Goal: Task Accomplishment & Management: Use online tool/utility

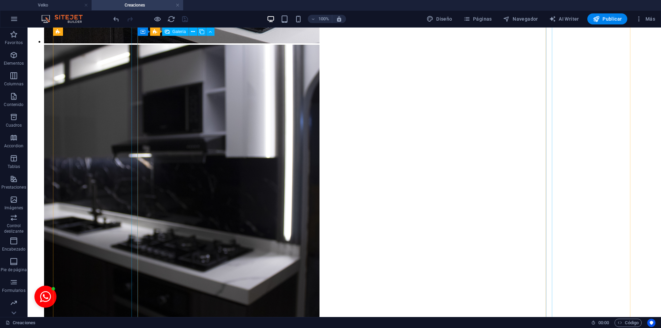
scroll to position [2314, 0]
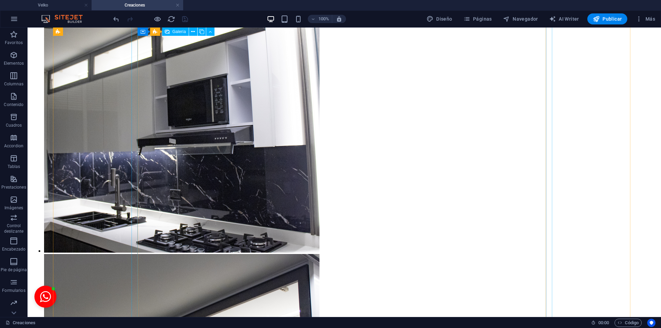
select select "4"
select select "px"
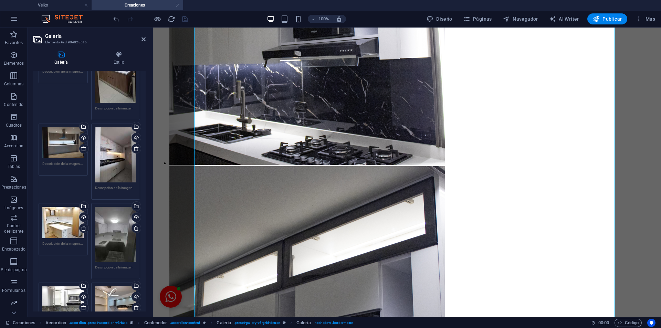
scroll to position [688, 0]
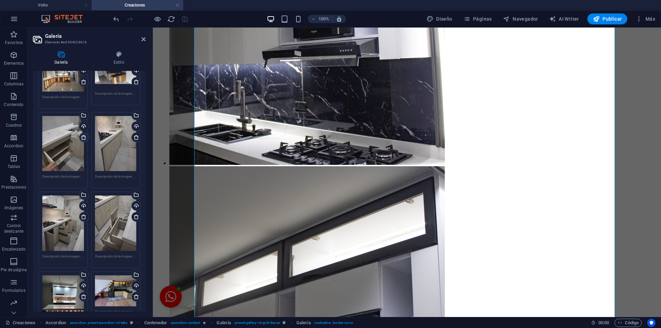
click at [84, 135] on icon at bounding box center [84, 138] width 6 height 6
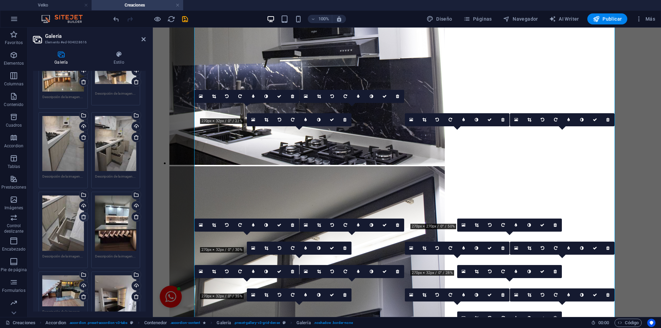
click at [83, 214] on icon at bounding box center [84, 217] width 6 height 6
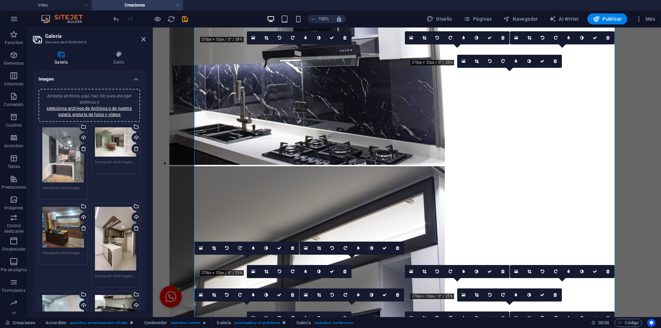
scroll to position [344, 0]
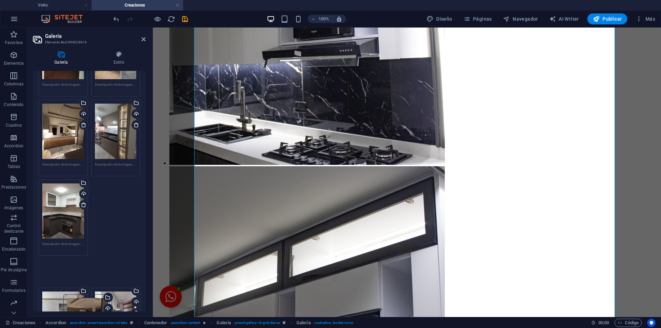
scroll to position [420, 0]
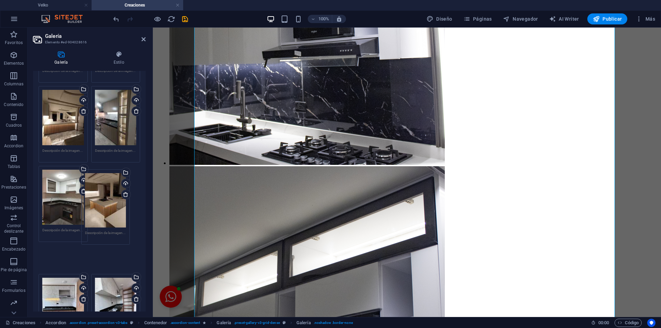
drag, startPoint x: 74, startPoint y: 183, endPoint x: 116, endPoint y: 195, distance: 44.3
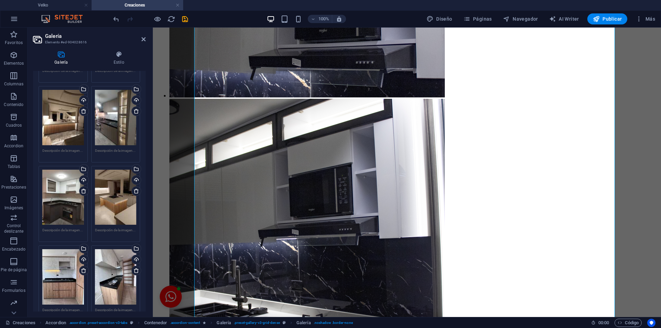
scroll to position [764, 0]
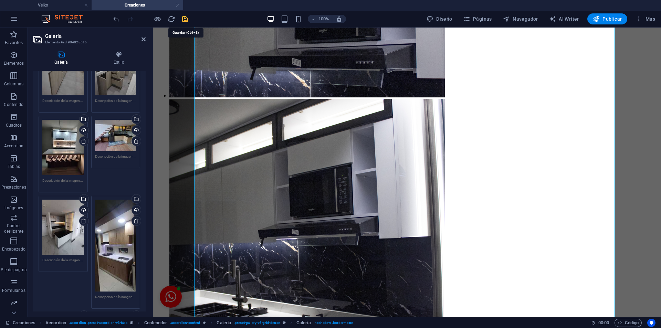
click at [184, 18] on icon "save" at bounding box center [185, 19] width 8 height 8
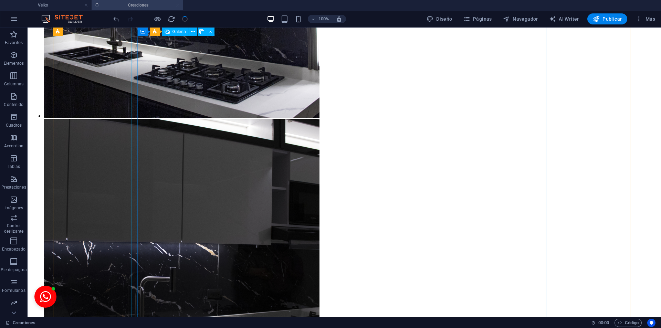
scroll to position [3690, 0]
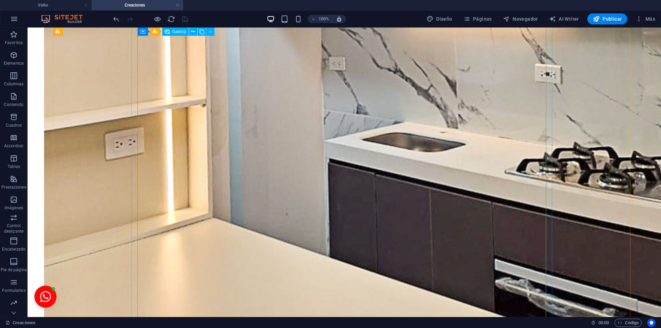
select select "4"
select select "px"
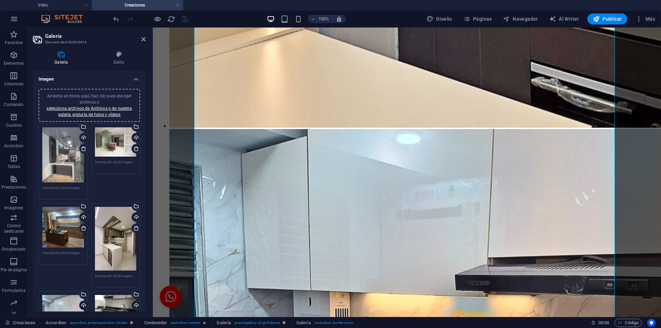
click at [56, 150] on div "Arrastra archivos aquí, haz clic para escoger archivos o selecciona archivos de…" at bounding box center [63, 154] width 42 height 55
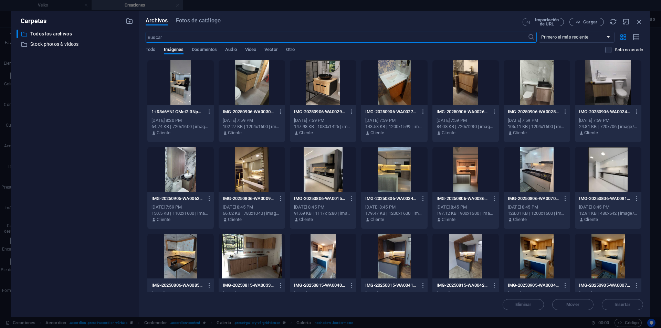
scroll to position [2308, 0]
click at [637, 22] on icon "button" at bounding box center [639, 22] width 8 height 8
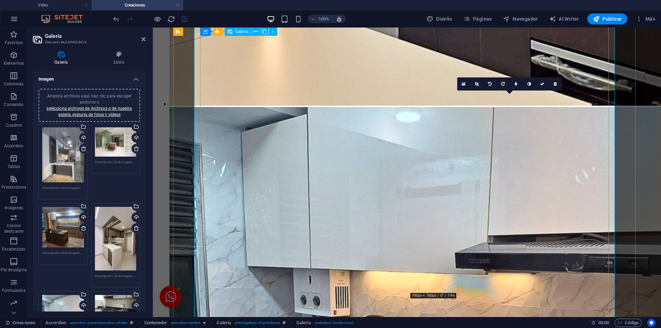
scroll to position [4056, 0]
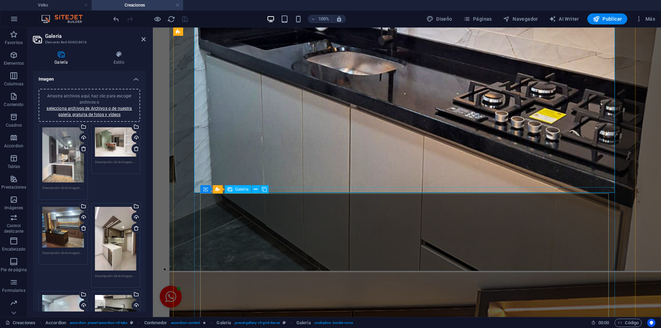
select select "4"
select select "px"
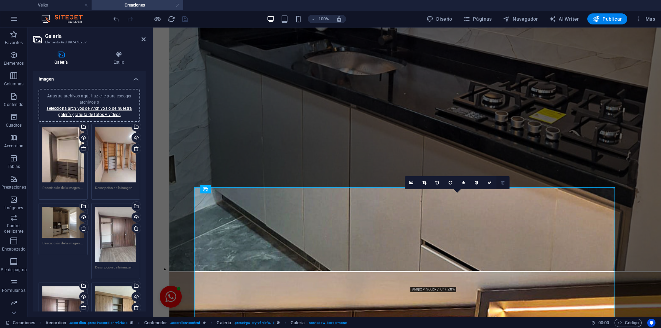
click at [501, 183] on icon at bounding box center [502, 183] width 3 height 4
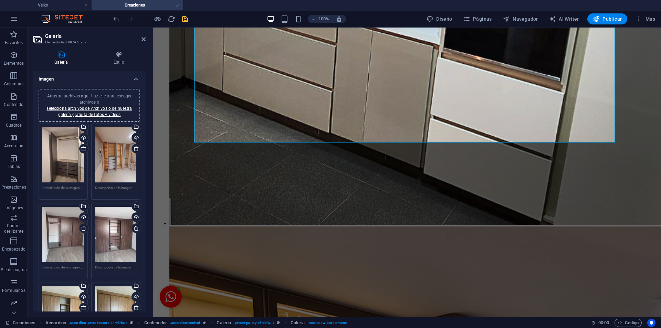
scroll to position [4627, 0]
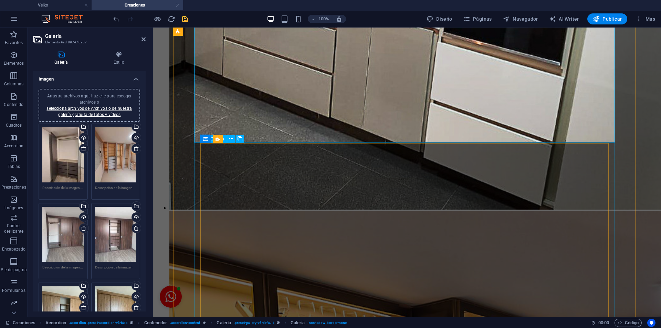
select select "4"
select select "px"
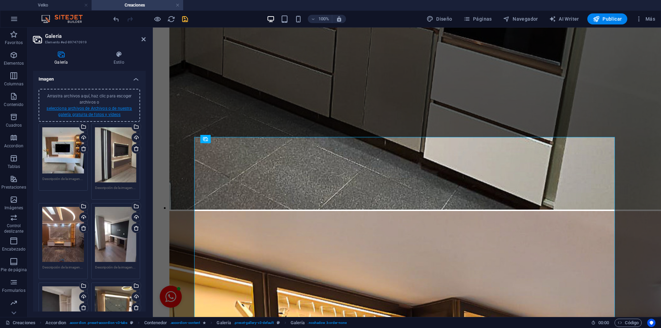
click at [68, 115] on link "selecciona archivos de Archivos o de nuestra galería gratuita de fotos y vídeos" at bounding box center [88, 111] width 85 height 11
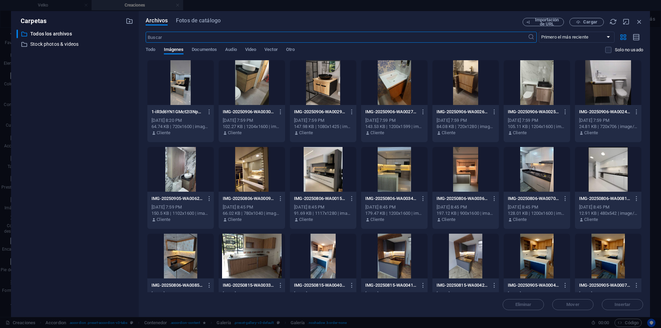
scroll to position [3783, 0]
drag, startPoint x: 629, startPoint y: 24, endPoint x: 617, endPoint y: 19, distance: 13.7
click at [629, 24] on div "Importación de URL Cargar" at bounding box center [582, 22] width 120 height 8
click at [597, 20] on span "Cargar" at bounding box center [586, 22] width 28 height 4
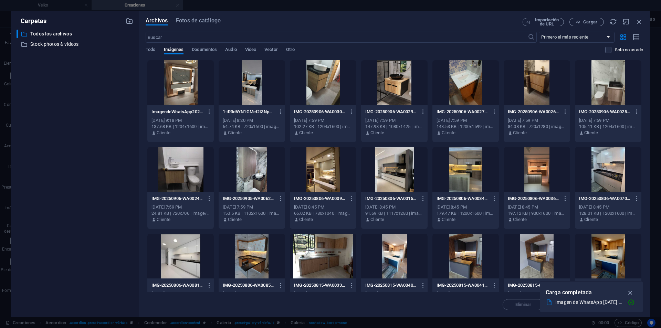
click at [193, 75] on div at bounding box center [180, 82] width 66 height 45
click at [631, 290] on icon "button" at bounding box center [630, 293] width 8 height 8
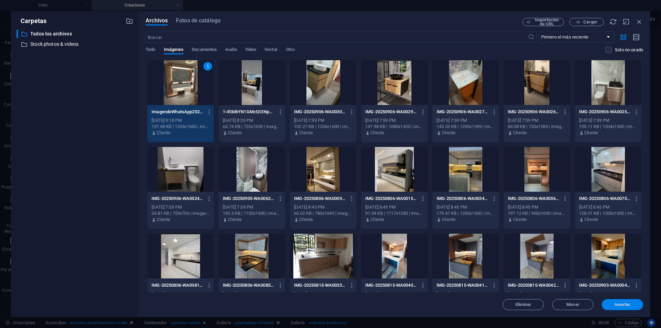
click at [626, 305] on span "Insertar" at bounding box center [622, 305] width 16 height 4
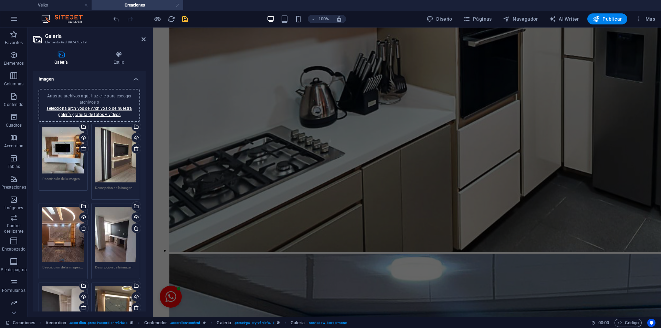
scroll to position [321, 0]
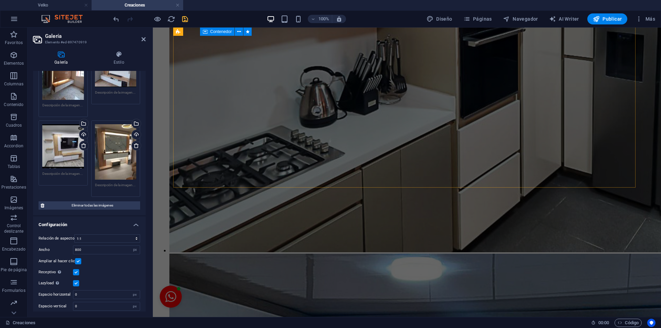
scroll to position [5707, 0]
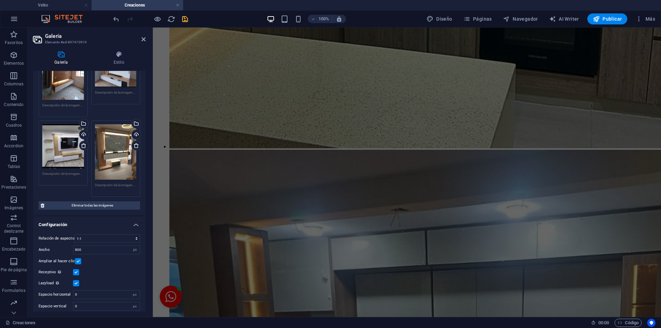
click at [185, 18] on icon "save" at bounding box center [185, 19] width 8 height 8
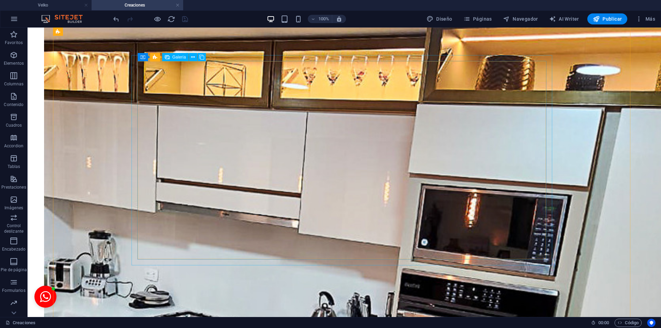
scroll to position [5019, 0]
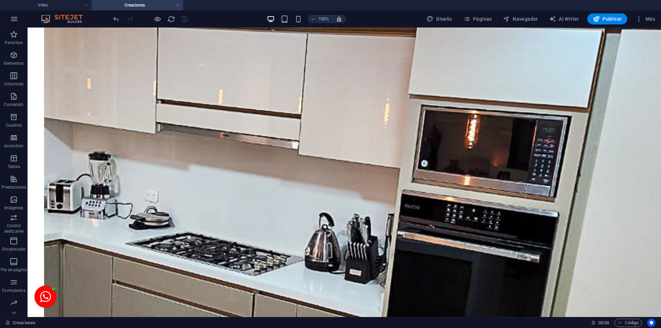
scroll to position [4731, 0]
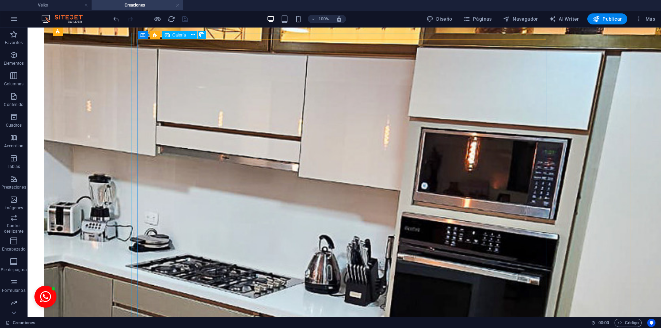
select select "4"
select select "px"
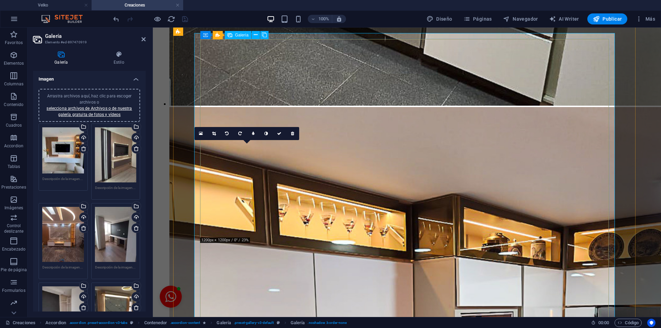
click at [293, 135] on icon at bounding box center [292, 133] width 3 height 4
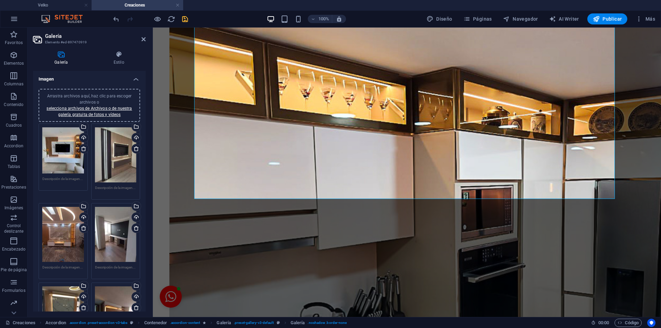
scroll to position [4880, 0]
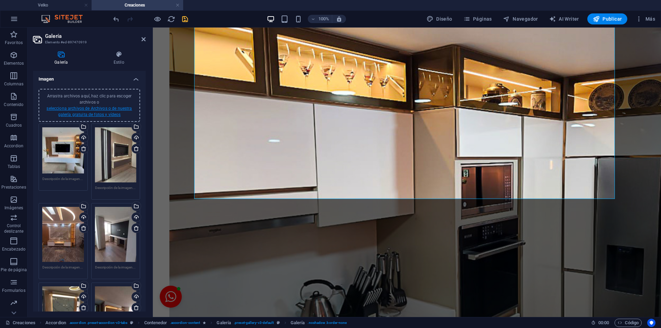
click at [105, 106] on link "selecciona archivos de Archivos o de nuestra galería gratuita de fotos y vídeos" at bounding box center [88, 111] width 85 height 11
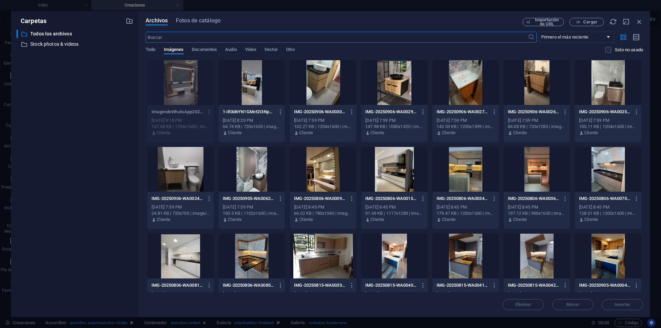
scroll to position [3783, 0]
click at [176, 73] on div at bounding box center [180, 82] width 66 height 45
drag, startPoint x: 639, startPoint y: 19, endPoint x: 342, endPoint y: 147, distance: 323.0
click at [639, 19] on icon "button" at bounding box center [639, 22] width 8 height 8
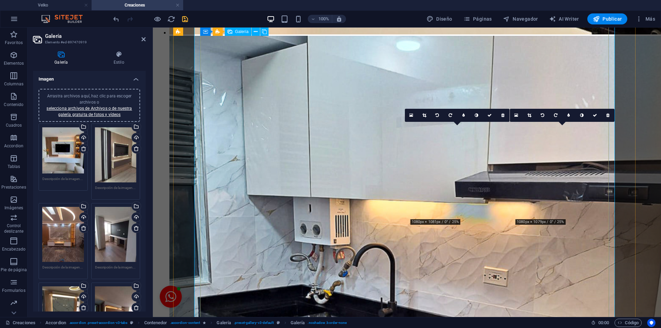
scroll to position [4750, 0]
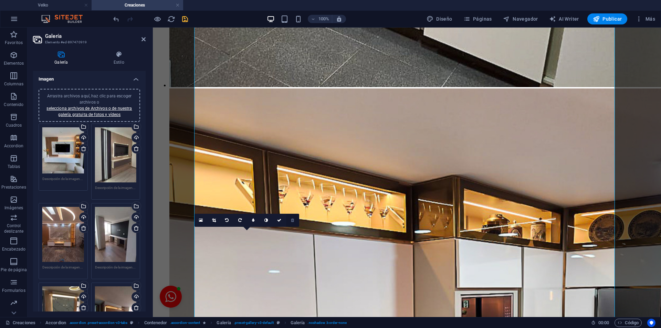
click at [290, 221] on link at bounding box center [292, 220] width 13 height 13
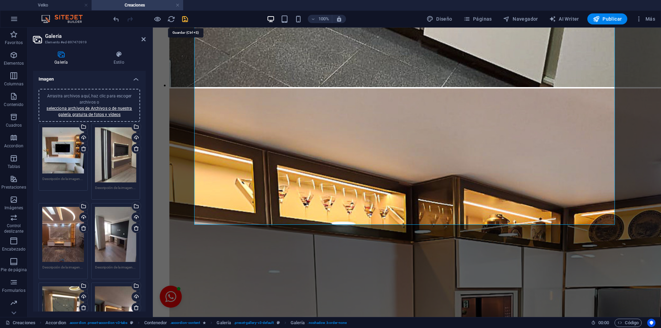
click at [188, 17] on icon "save" at bounding box center [185, 19] width 8 height 8
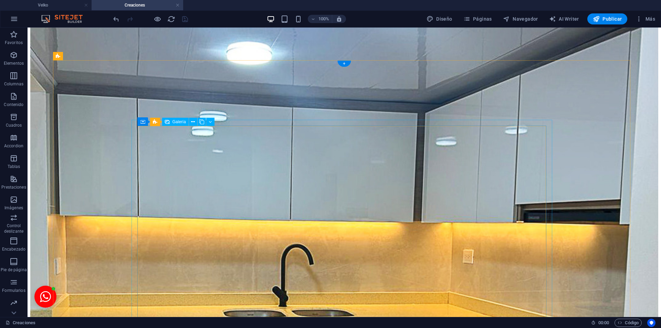
scroll to position [0, 0]
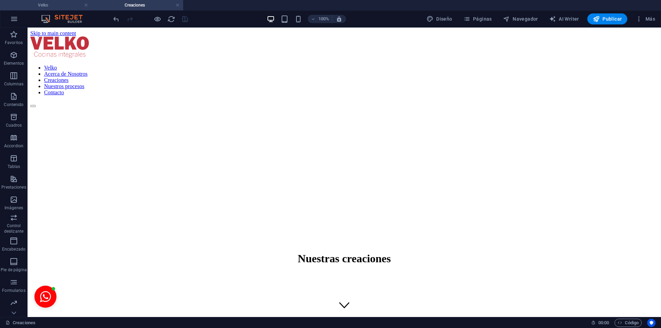
click at [62, 4] on h4 "Velko" at bounding box center [46, 5] width 92 height 8
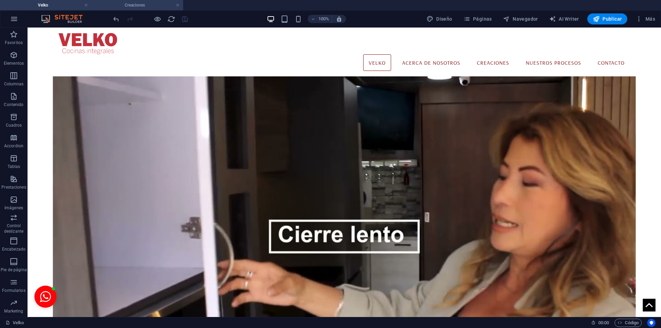
drag, startPoint x: 113, startPoint y: 3, endPoint x: 207, endPoint y: 19, distance: 95.6
click at [113, 3] on h4 "Creaciones" at bounding box center [138, 5] width 92 height 8
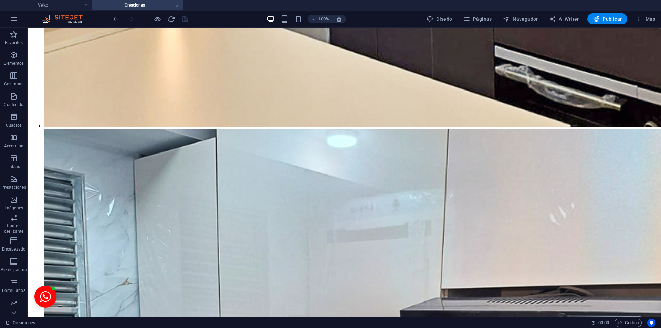
scroll to position [3809, 0]
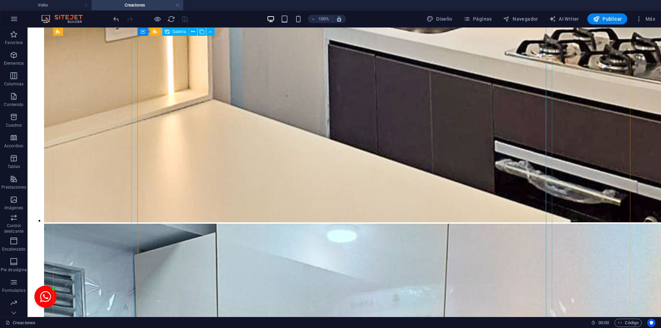
select select "4"
select select "px"
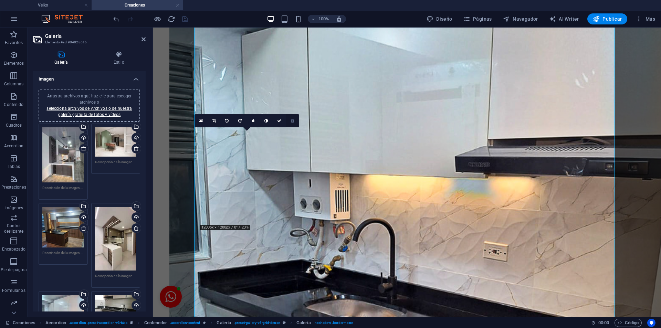
drag, startPoint x: 290, startPoint y: 125, endPoint x: 257, endPoint y: 265, distance: 144.1
click at [290, 125] on link at bounding box center [292, 120] width 13 height 13
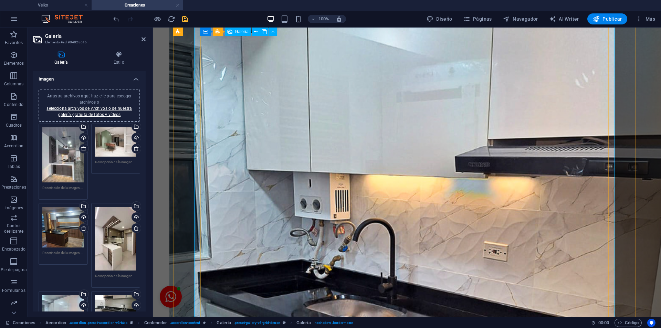
scroll to position [3464, 0]
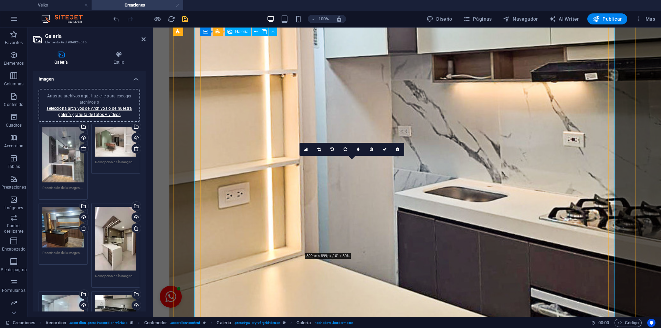
click at [398, 149] on icon at bounding box center [397, 149] width 3 height 4
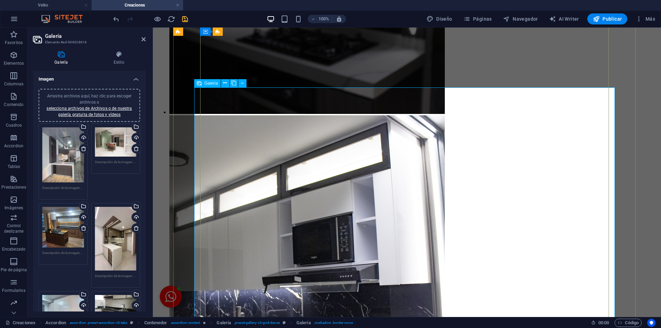
scroll to position [1744, 0]
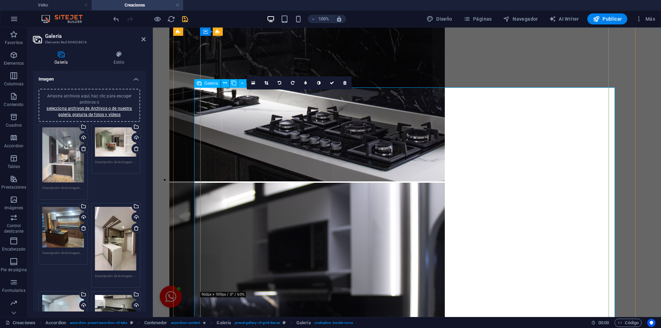
click at [267, 80] on link at bounding box center [266, 82] width 13 height 13
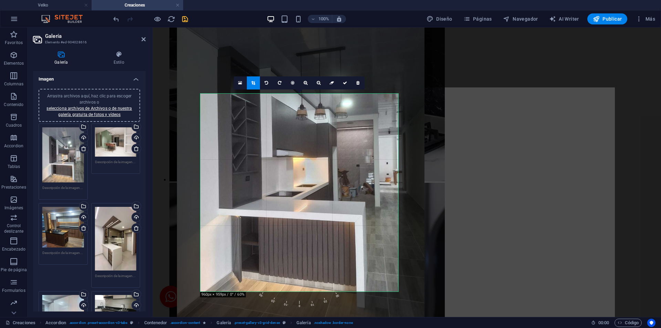
drag, startPoint x: 352, startPoint y: 183, endPoint x: 334, endPoint y: 195, distance: 22.1
click at [334, 195] on div at bounding box center [300, 158] width 247 height 330
click at [343, 85] on icon at bounding box center [345, 83] width 4 height 4
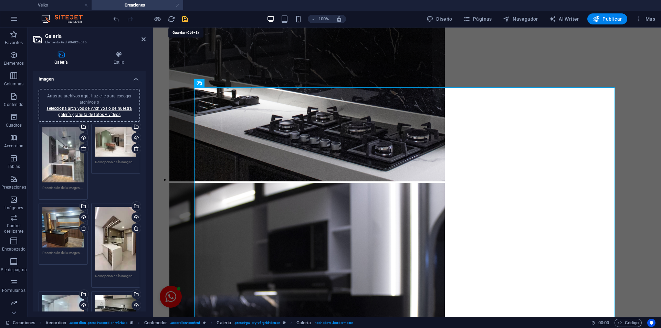
click at [187, 19] on icon "save" at bounding box center [185, 19] width 8 height 8
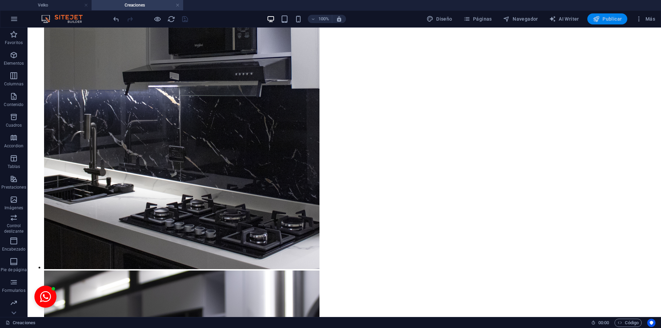
click at [606, 22] on span "Publicar" at bounding box center [607, 18] width 29 height 7
